Goal: Task Accomplishment & Management: Manage account settings

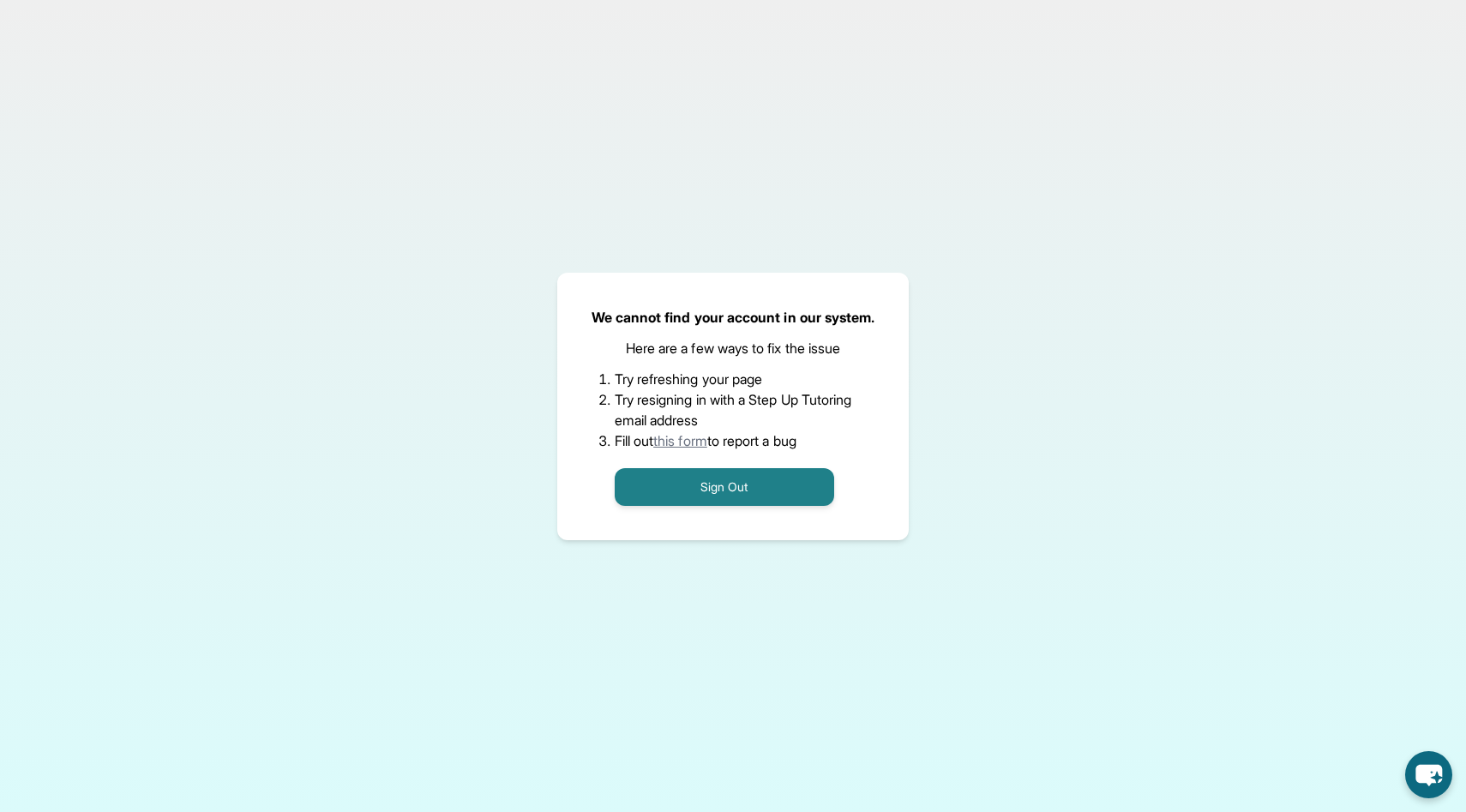
click at [687, 443] on link "this form" at bounding box center [680, 441] width 54 height 17
click at [703, 493] on button "Sign Out" at bounding box center [724, 486] width 219 height 38
